Goal: Navigation & Orientation: Find specific page/section

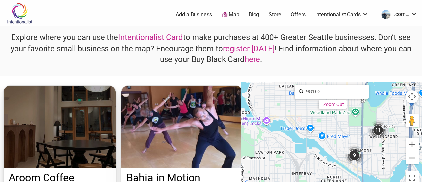
click at [68, 49] on h4 "Explore where you can use the Intentionalist Card to make purchases at 400+ Gre…" at bounding box center [211, 48] width 411 height 33
click at [244, 151] on div "9" at bounding box center [355, 155] width 20 height 20
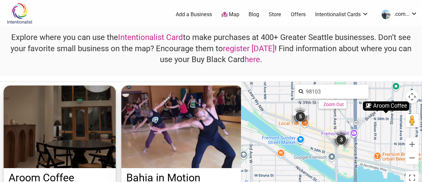
click at [244, 115] on div "5" at bounding box center [301, 117] width 20 height 20
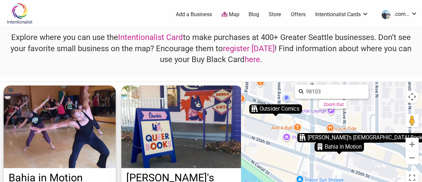
drag, startPoint x: 385, startPoint y: 133, endPoint x: 344, endPoint y: 116, distance: 44.4
click at [244, 116] on div "To navigate, press the arrow keys. To activate drag with keyboard, press Alt + …" at bounding box center [331, 135] width 181 height 106
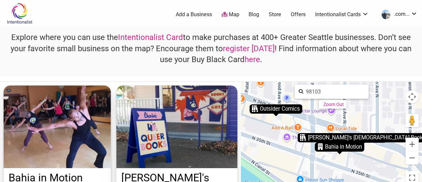
click at [244, 137] on div "[PERSON_NAME]'s [DEMOGRAPHIC_DATA] Books" at bounding box center [363, 137] width 130 height 9
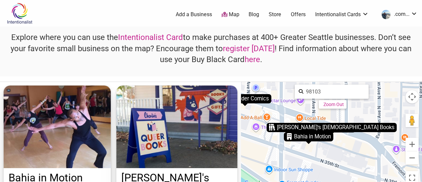
click at [244, 128] on div "[PERSON_NAME]'s [DEMOGRAPHIC_DATA] Books" at bounding box center [332, 127] width 130 height 9
click at [227, 15] on link "Map" at bounding box center [231, 15] width 18 height 8
